Goal: Task Accomplishment & Management: Complete application form

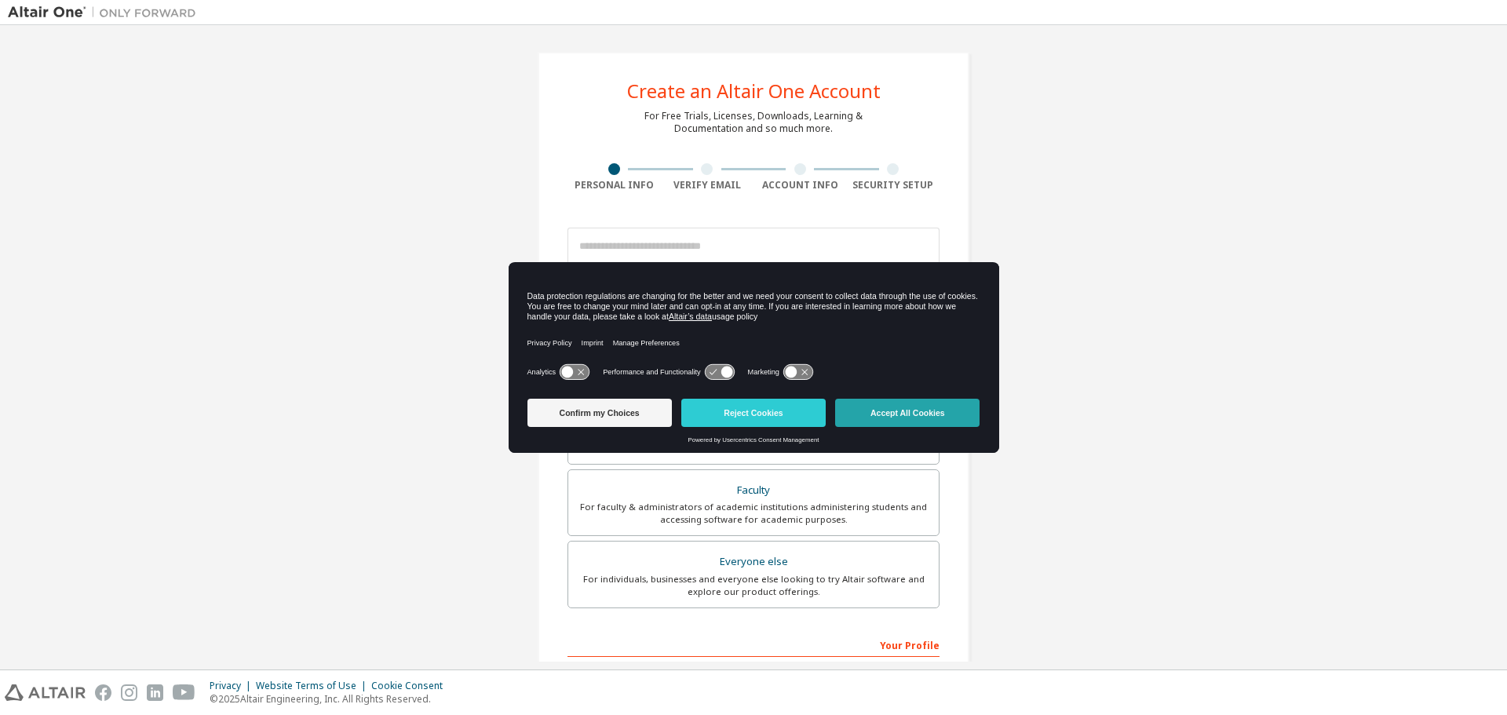
click at [882, 418] on button "Accept All Cookies" at bounding box center [907, 413] width 144 height 28
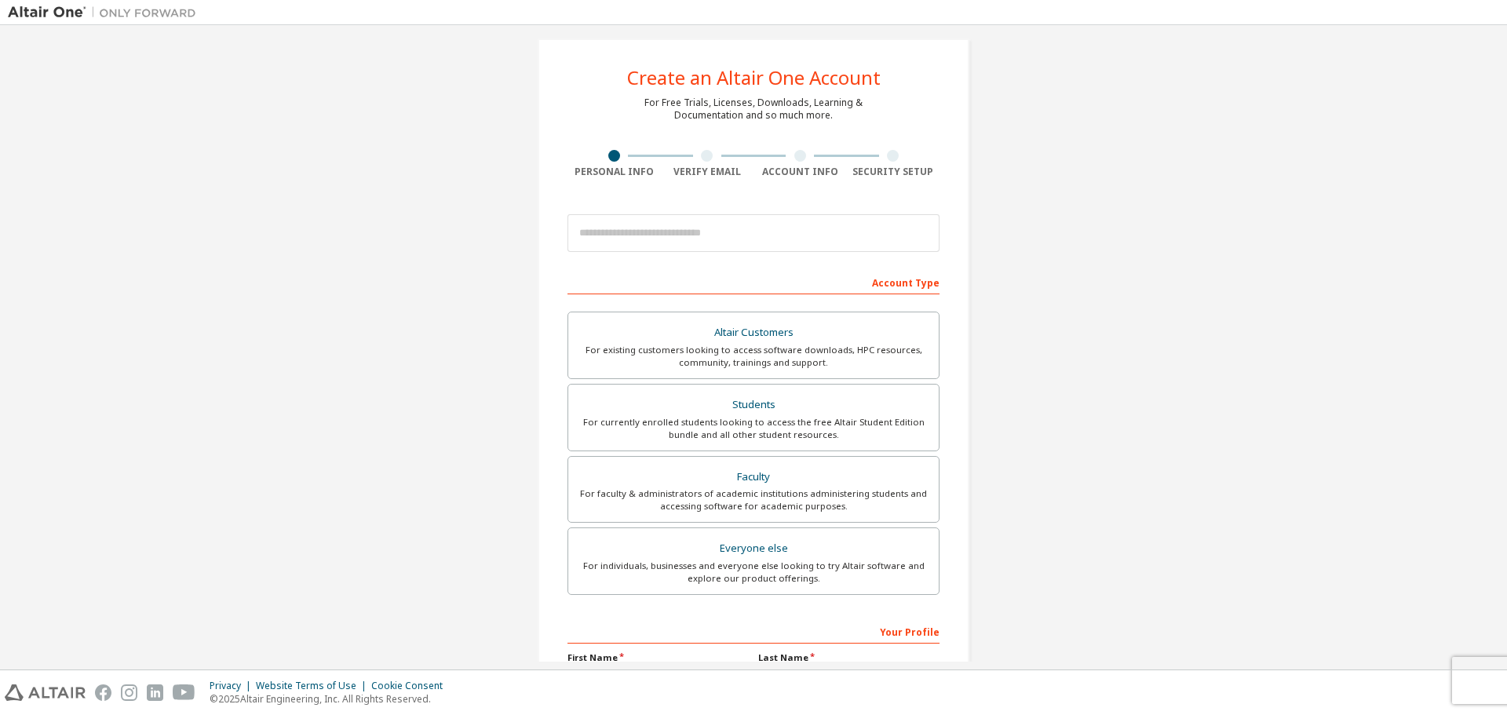
scroll to position [14, 0]
click at [721, 241] on input "email" at bounding box center [754, 233] width 372 height 38
click at [1090, 279] on div "Create an Altair One Account For Free Trials, Licenses, Downloads, Learning & D…" at bounding box center [754, 434] width 1492 height 831
click at [835, 412] on div "Students" at bounding box center [754, 404] width 352 height 22
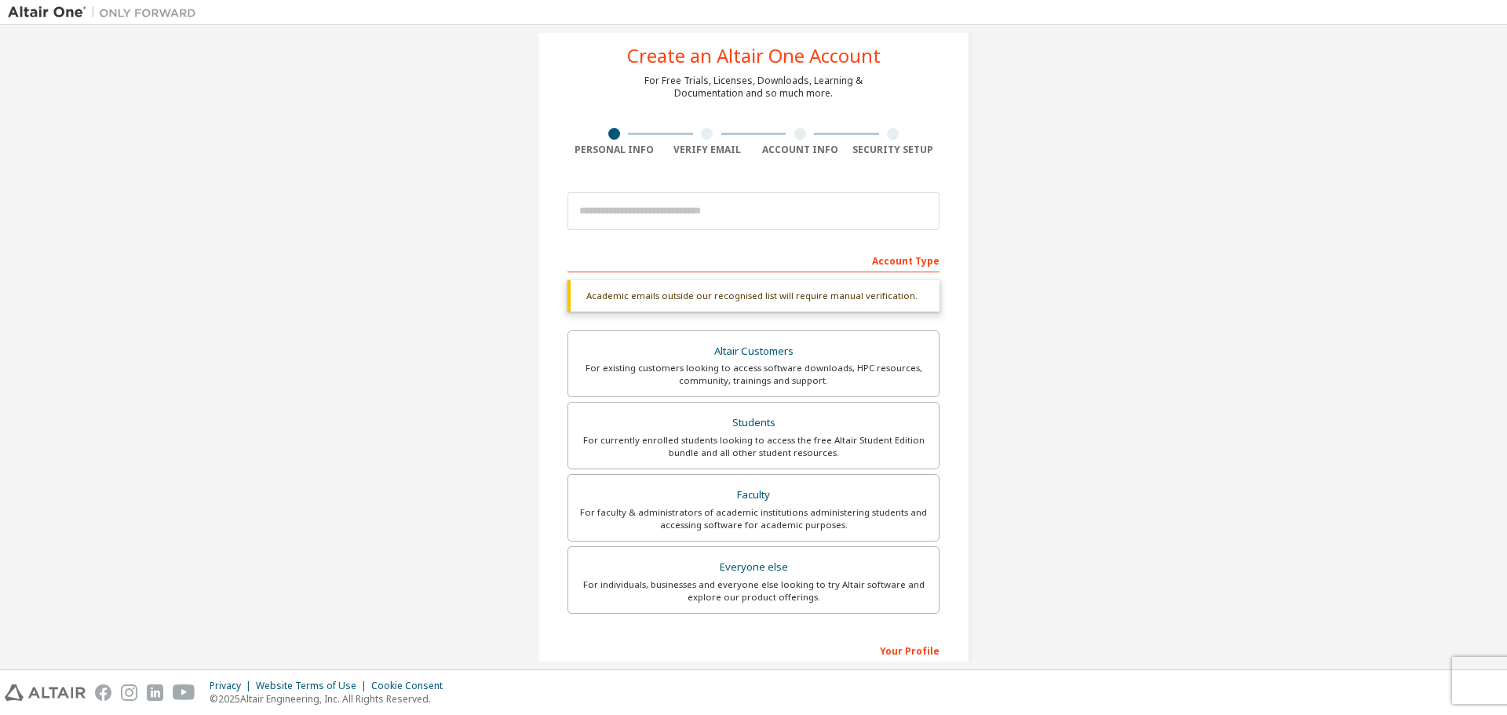
scroll to position [36, 0]
click at [756, 211] on input "email" at bounding box center [754, 211] width 372 height 38
type input "**********"
click at [765, 248] on div "Account Type" at bounding box center [754, 259] width 372 height 25
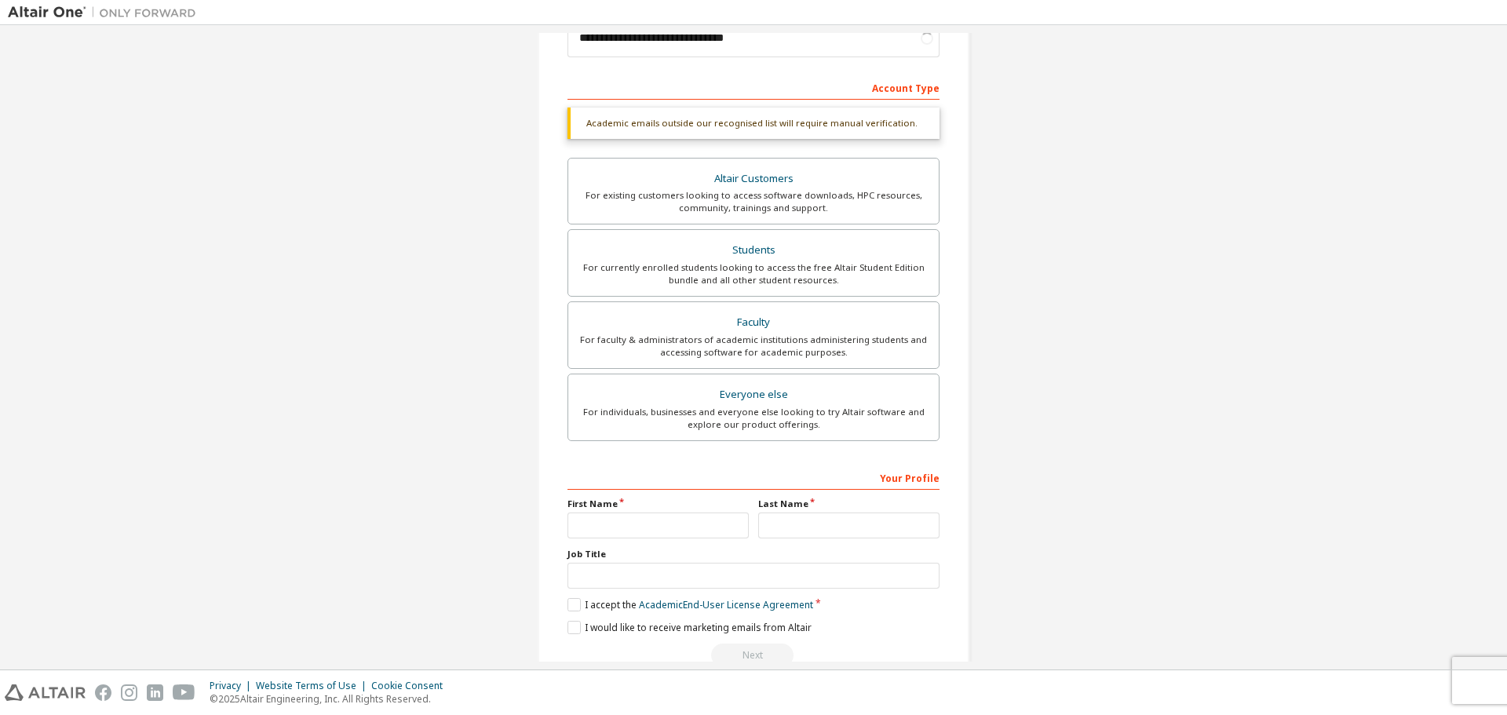
scroll to position [243, 0]
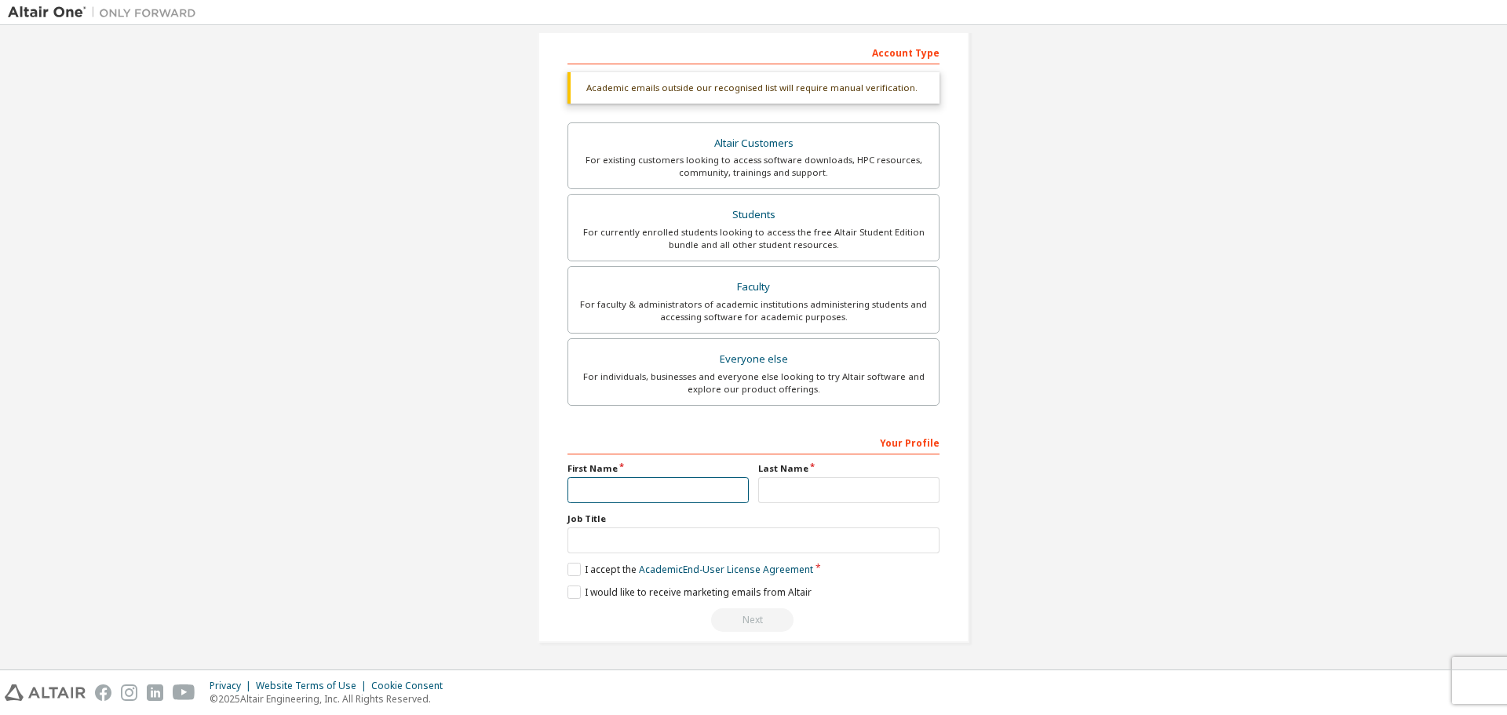
click at [630, 484] on input "text" at bounding box center [658, 490] width 181 height 26
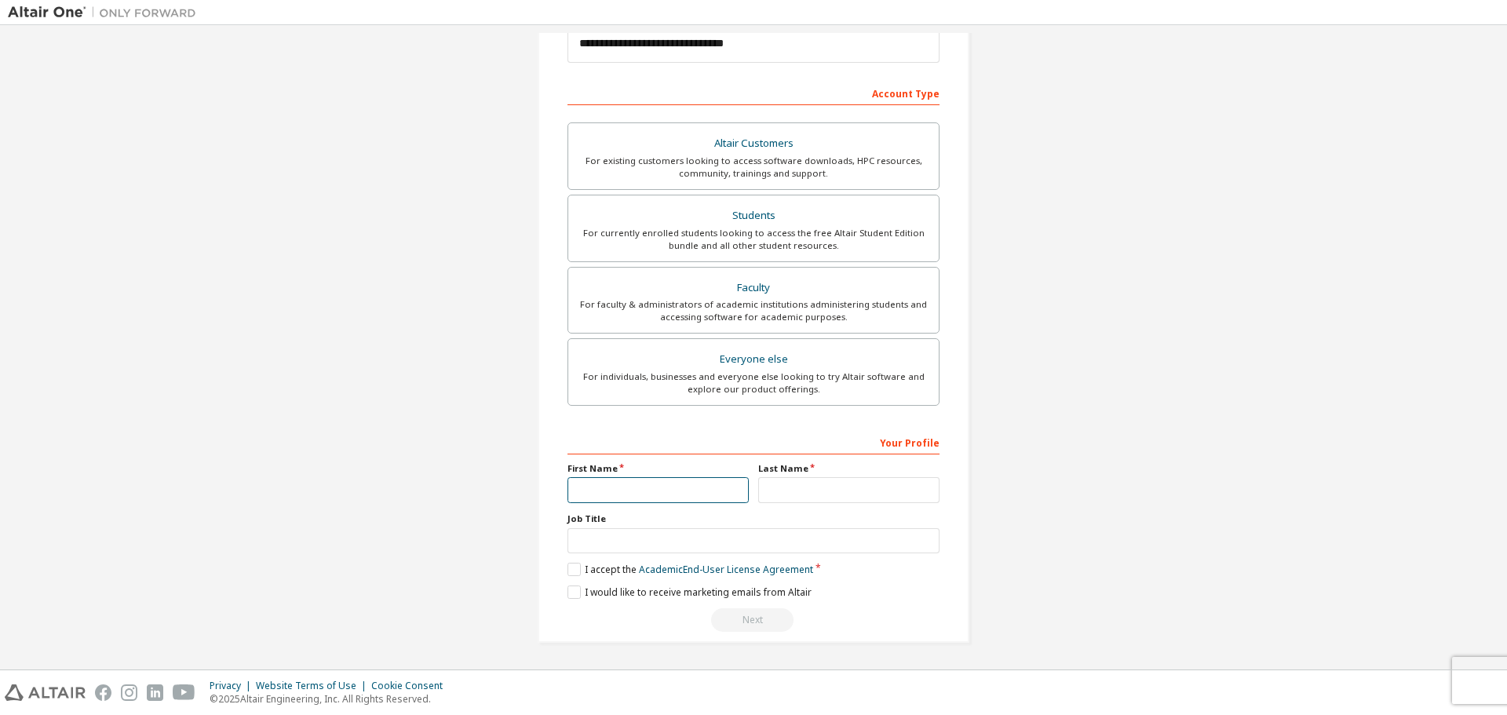
scroll to position [203, 0]
type input "*****"
click at [770, 492] on input "text" at bounding box center [848, 490] width 181 height 26
type input "********"
click at [670, 546] on input "text" at bounding box center [754, 541] width 372 height 26
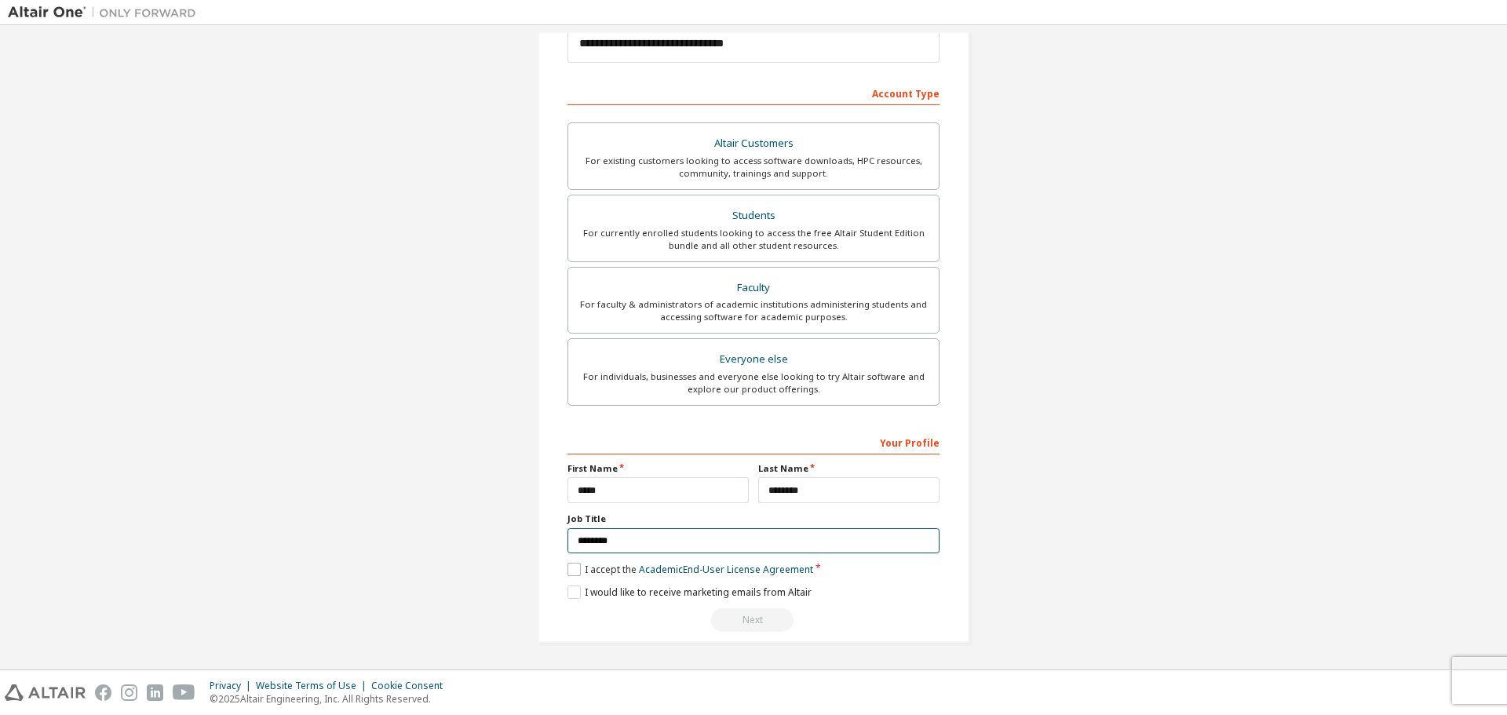
type input "*******"
click at [569, 564] on label "I accept the Academic End-User License Agreement" at bounding box center [691, 569] width 246 height 13
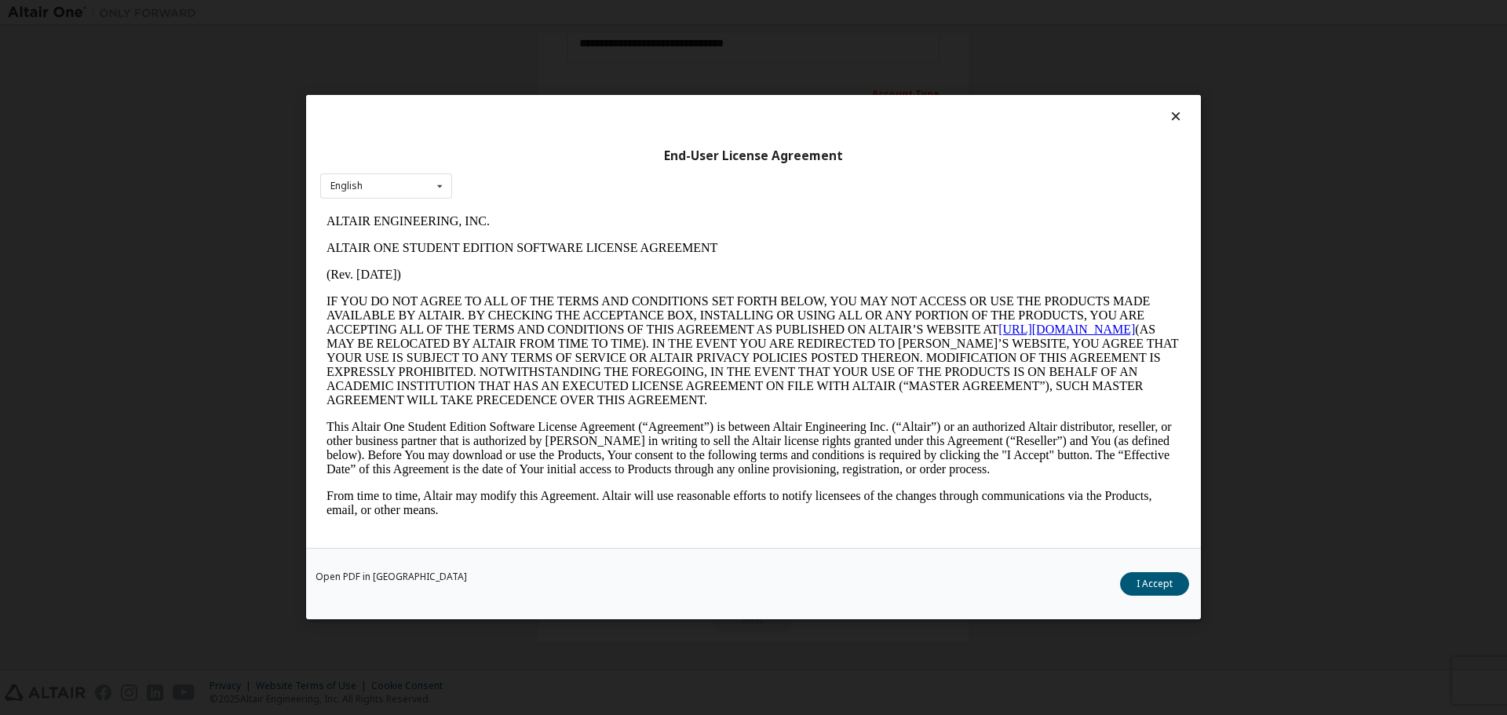
scroll to position [0, 0]
click at [1145, 579] on button "I Accept" at bounding box center [1154, 585] width 69 height 24
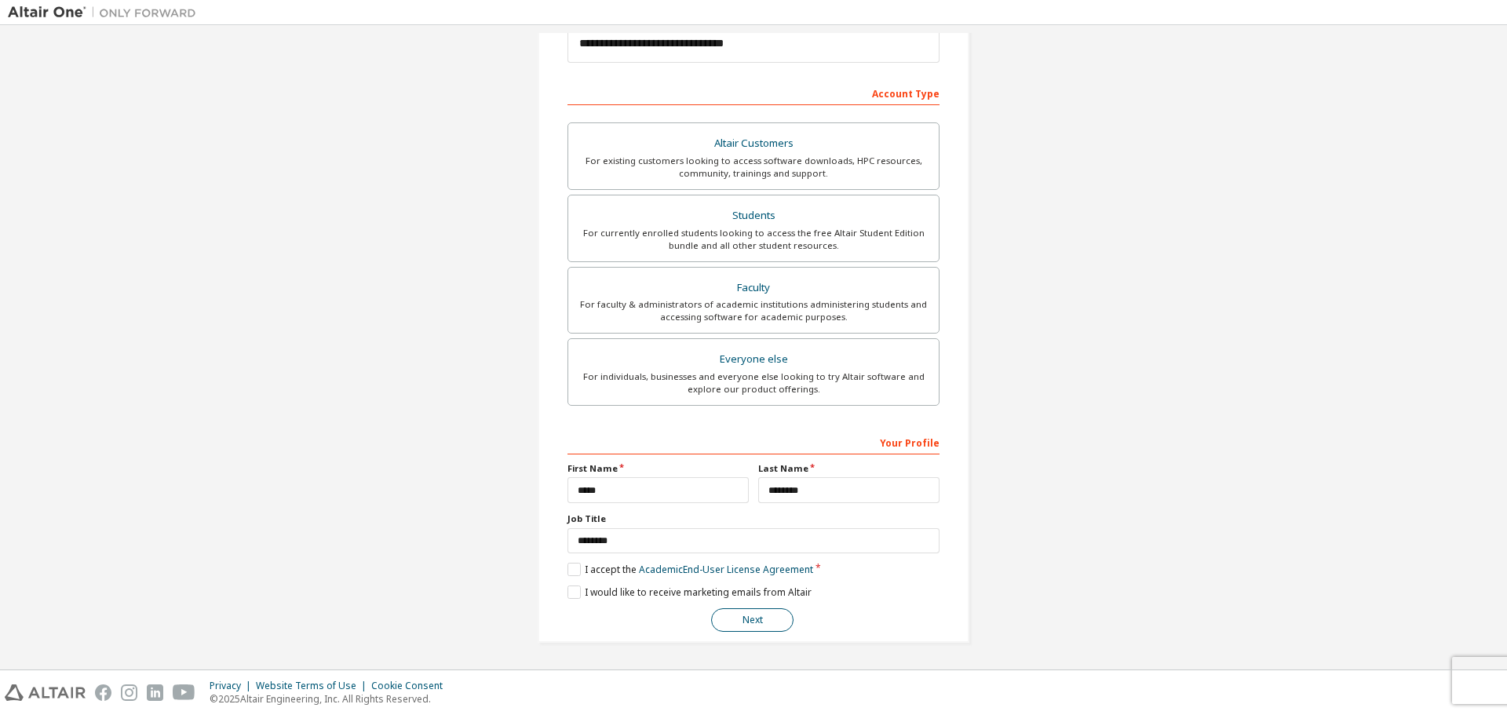
click at [726, 615] on button "Next" at bounding box center [752, 620] width 82 height 24
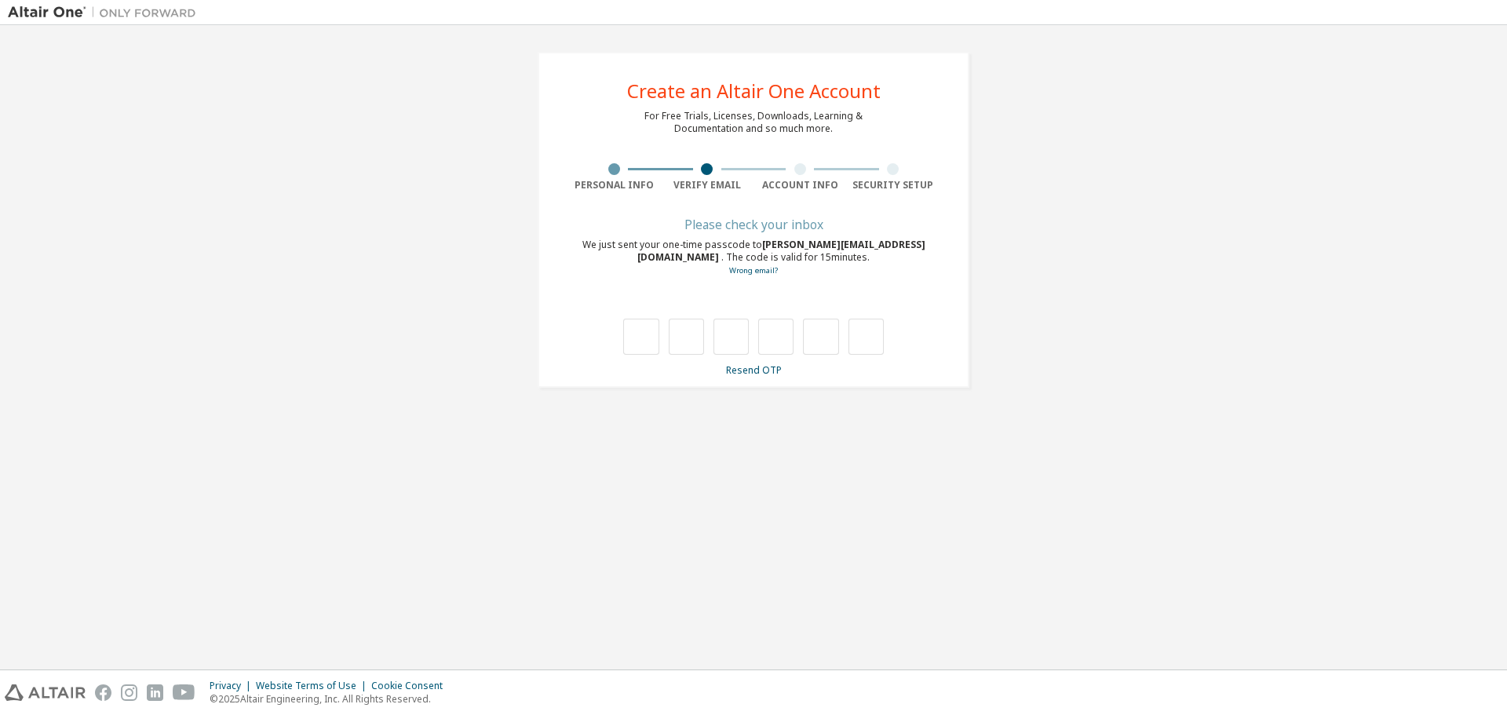
type input "*"
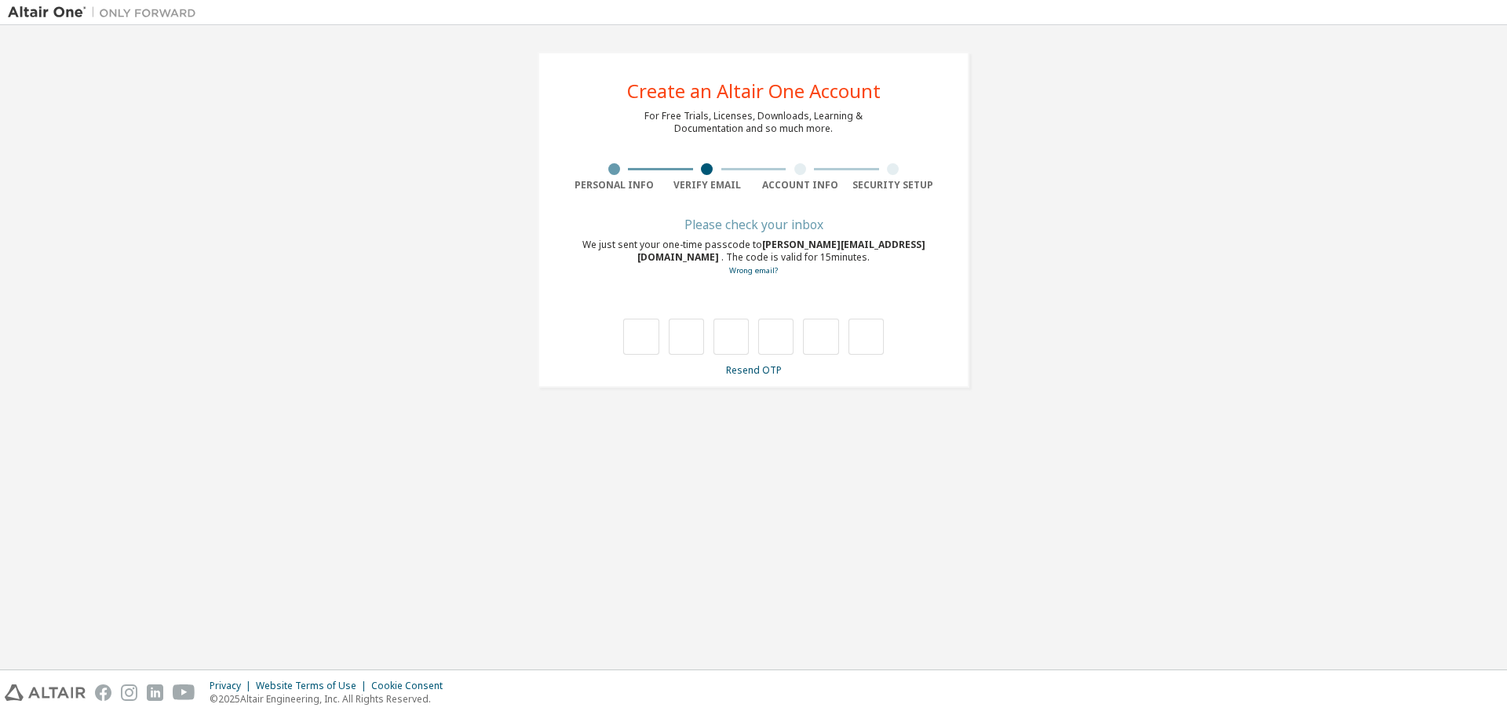
type input "*"
